Goal: Answer question/provide support

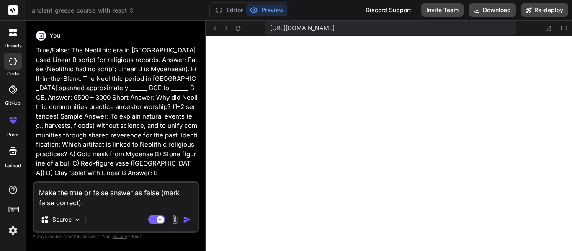
click at [11, 33] on icon at bounding box center [10, 34] width 3 height 3
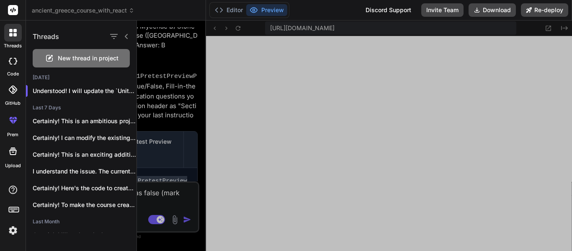
click at [71, 62] on span "New thread in project" at bounding box center [88, 58] width 61 height 8
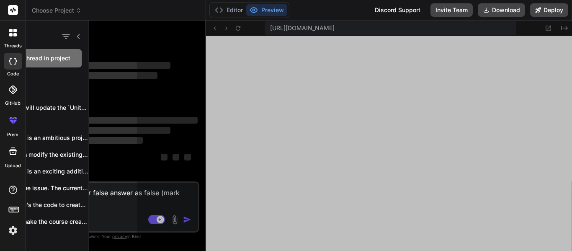
scroll to position [293, 0]
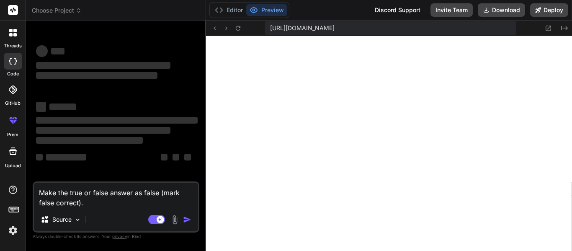
click at [87, 200] on textarea "Make the true or false answer as false (mark false correct)." at bounding box center [116, 194] width 164 height 25
type textarea "x"
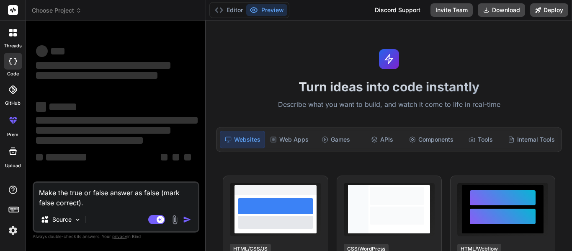
scroll to position [519, 0]
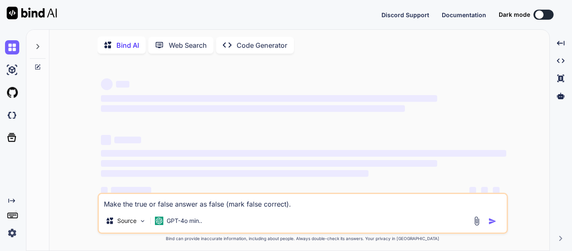
type textarea "x"
click at [10, 113] on img at bounding box center [12, 115] width 14 height 14
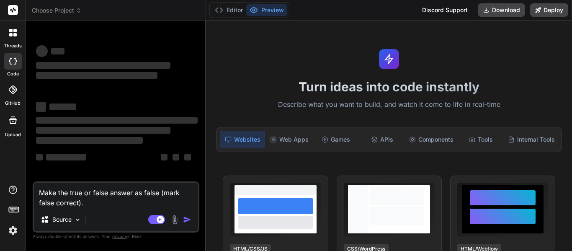
click at [15, 28] on div at bounding box center [13, 33] width 18 height 18
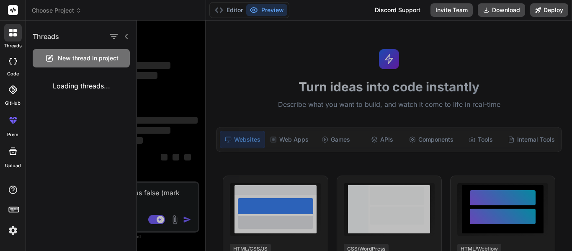
click at [17, 63] on icon at bounding box center [13, 61] width 8 height 7
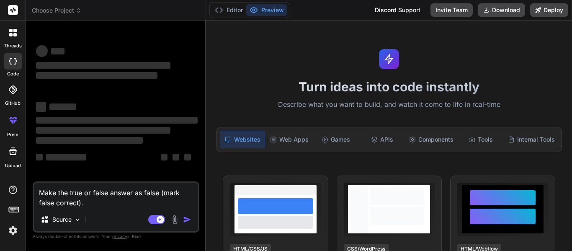
click at [7, 32] on div at bounding box center [13, 33] width 18 height 18
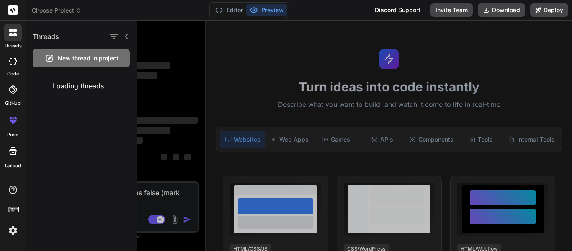
click at [175, 89] on div at bounding box center [354, 136] width 435 height 230
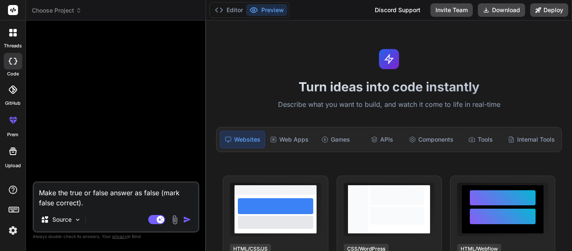
click at [13, 31] on icon at bounding box center [14, 30] width 3 height 3
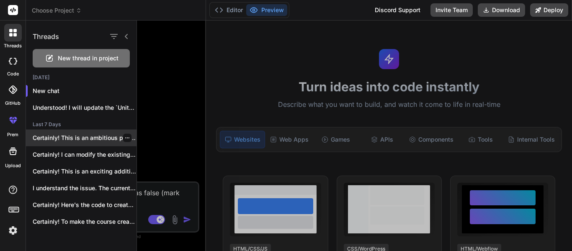
click at [85, 139] on p "Certainly! This is an ambitious project, but..." at bounding box center [85, 138] width 104 height 8
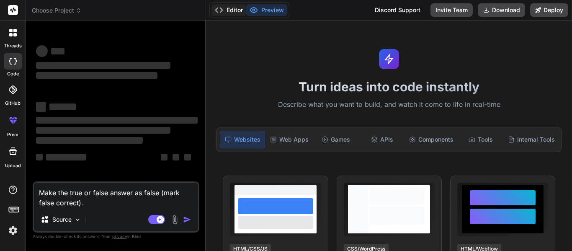
click at [231, 7] on button "Editor" at bounding box center [228, 10] width 35 height 12
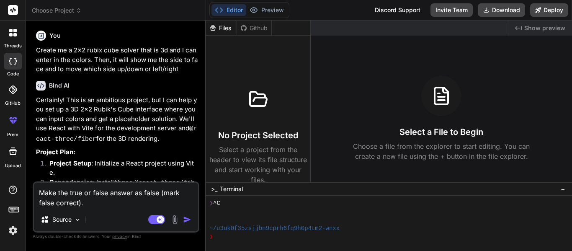
scroll to position [660, 0]
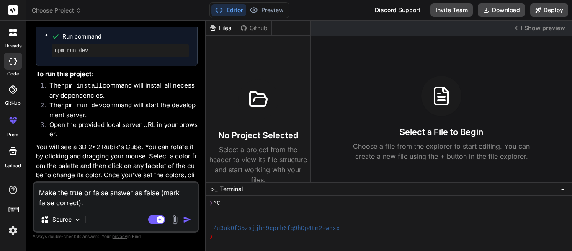
click at [18, 41] on div at bounding box center [13, 33] width 18 height 18
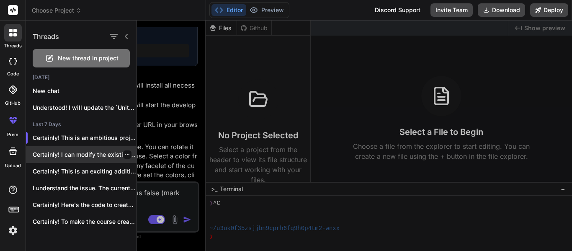
click at [92, 151] on p "Certainly! I can modify the existing project..." at bounding box center [85, 154] width 104 height 8
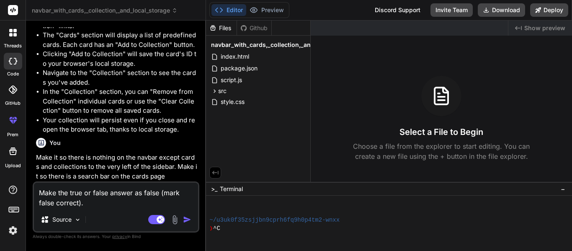
scroll to position [67, 0]
click at [299, 57] on icon at bounding box center [301, 56] width 7 height 7
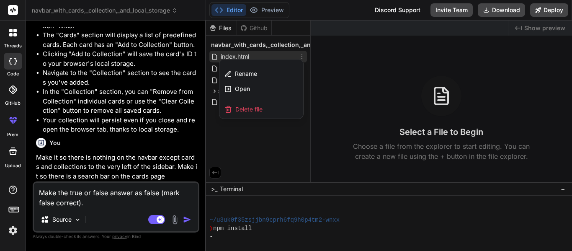
click at [266, 140] on div at bounding box center [389, 136] width 366 height 230
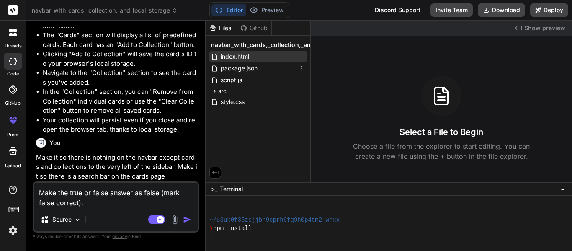
click at [268, 60] on div "index.html" at bounding box center [258, 57] width 98 height 12
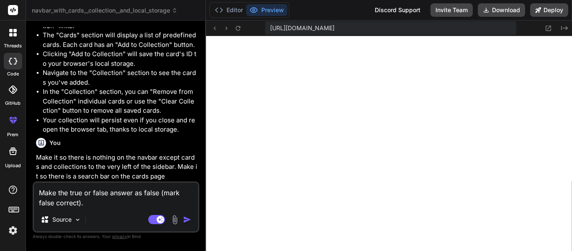
type textarea "x"
